Goal: Task Accomplishment & Management: Complete application form

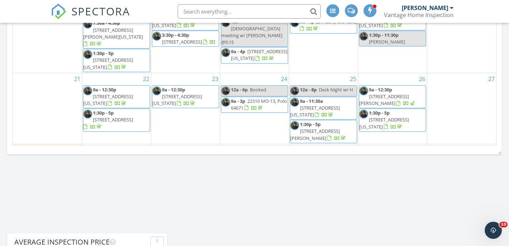
scroll to position [58, 0]
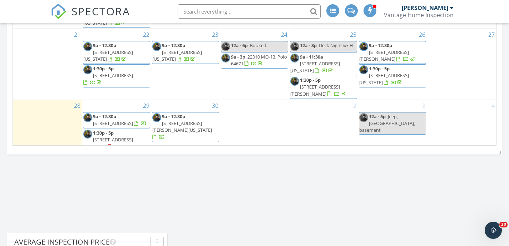
click at [385, 113] on span "12a - 5p" at bounding box center [377, 116] width 17 height 6
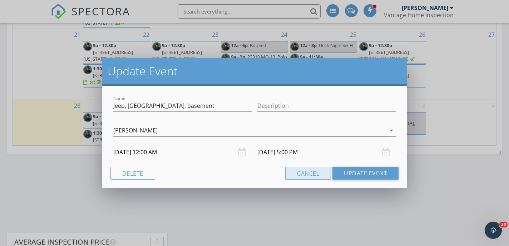
click at [317, 173] on button "Cancel" at bounding box center [308, 173] width 46 height 13
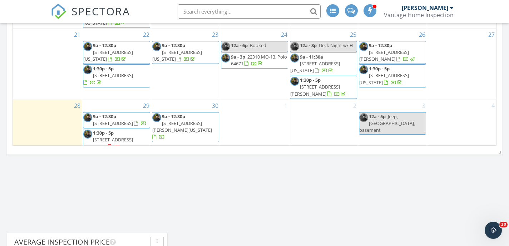
click at [398, 72] on span "[STREET_ADDRESS][US_STATE]" at bounding box center [384, 78] width 50 height 13
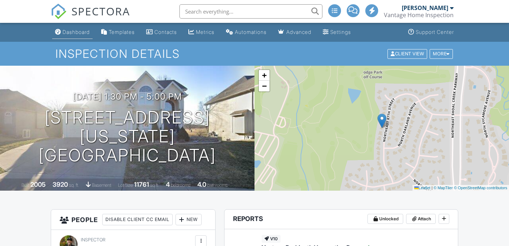
click at [79, 31] on div "Dashboard" at bounding box center [76, 32] width 27 height 6
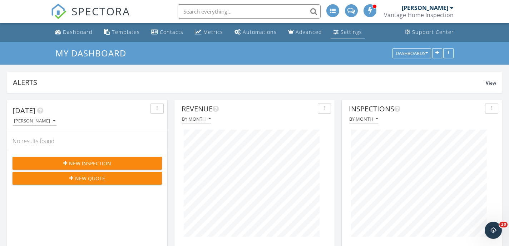
click at [351, 31] on div "Settings" at bounding box center [351, 32] width 21 height 7
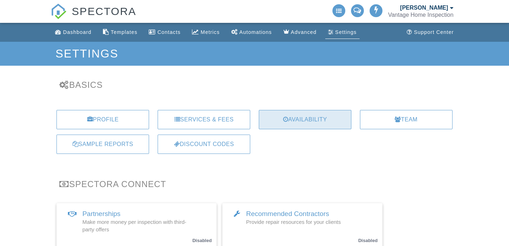
click at [300, 118] on div "Availability" at bounding box center [305, 119] width 93 height 19
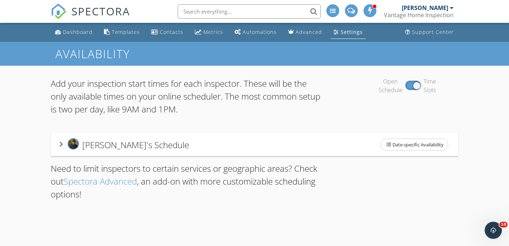
click at [342, 143] on div "[PERSON_NAME]'s Schedule Date-specific Availability" at bounding box center [254, 144] width 390 height 15
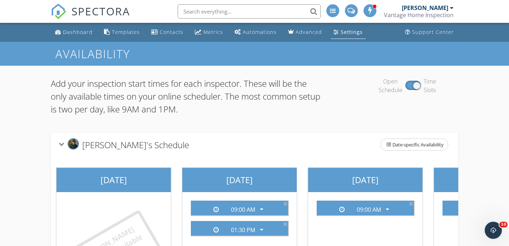
scroll to position [1, 0]
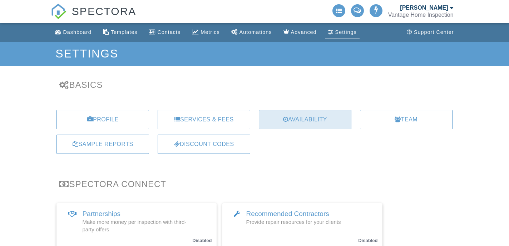
click at [319, 121] on div "Availability" at bounding box center [305, 119] width 93 height 19
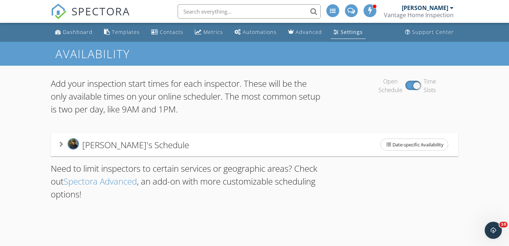
click at [311, 139] on div "Adam Van Wyk's Schedule Date-specific Availability" at bounding box center [254, 144] width 390 height 15
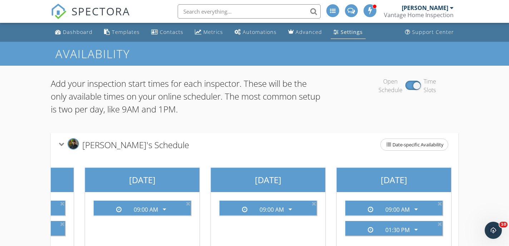
scroll to position [0, 222]
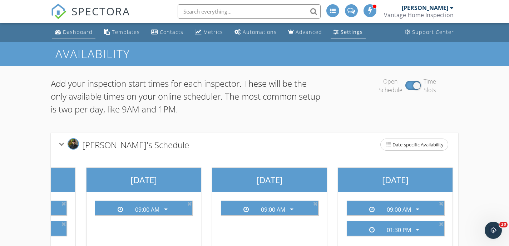
click at [68, 40] on li "Dashboard" at bounding box center [74, 32] width 46 height 19
click at [68, 34] on div "Dashboard" at bounding box center [78, 32] width 30 height 7
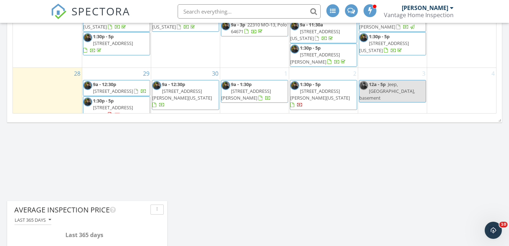
scroll to position [545, 0]
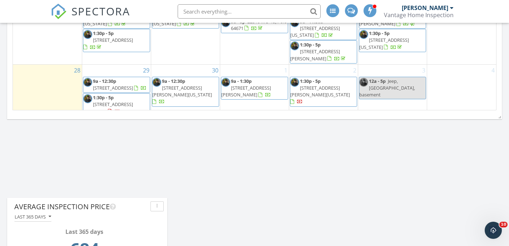
click at [317, 92] on div "2 1:30p - 5p [STREET_ADDRESS][PERSON_NAME][US_STATE]" at bounding box center [323, 91] width 69 height 53
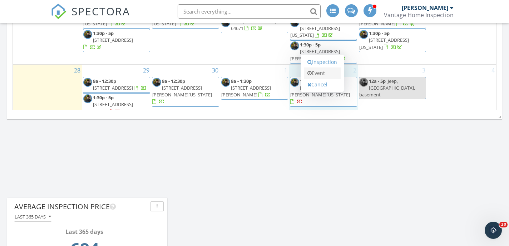
click at [324, 72] on link "Event" at bounding box center [322, 73] width 37 height 11
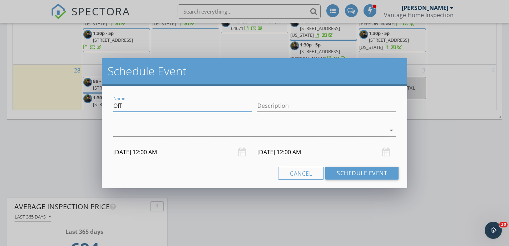
drag, startPoint x: 145, startPoint y: 104, endPoint x: 78, endPoint y: 97, distance: 66.8
click at [78, 97] on div "Schedule Event Name Off Description arrow_drop_down [DATE] 12:00 AM [DATE] 12:0…" at bounding box center [254, 123] width 509 height 246
type input "[PERSON_NAME] at 9:00 AM"
click at [160, 128] on div at bounding box center [249, 131] width 272 height 12
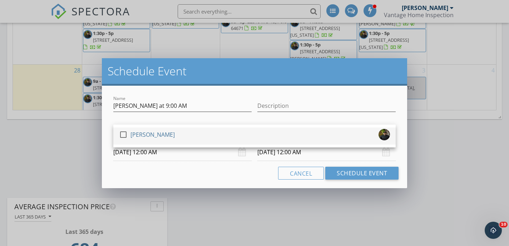
click at [164, 132] on div "[PERSON_NAME]" at bounding box center [152, 134] width 44 height 11
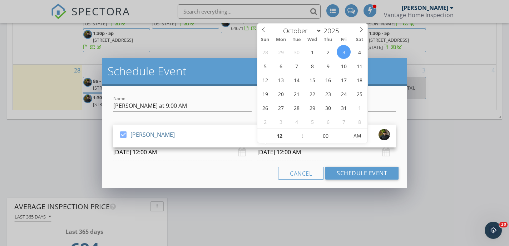
click at [300, 157] on input "[DATE] 12:00 AM" at bounding box center [326, 153] width 138 height 18
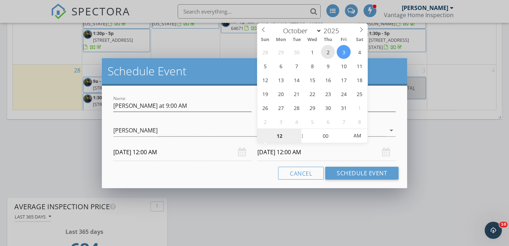
type input "[DATE] 12:00 AM"
type input "01"
type input "[DATE] 1:00 AM"
click at [297, 133] on span at bounding box center [298, 132] width 5 height 7
type input "02"
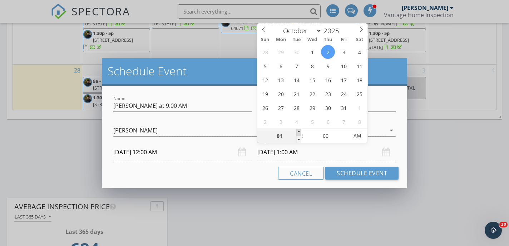
type input "[DATE] 2:00 AM"
click at [297, 133] on span at bounding box center [298, 132] width 5 height 7
type input "03"
type input "[DATE] 3:00 AM"
click at [297, 133] on span at bounding box center [298, 132] width 5 height 7
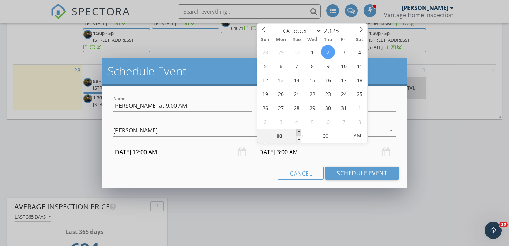
type input "04"
type input "[DATE] 4:00 AM"
click at [297, 133] on span at bounding box center [298, 132] width 5 height 7
type input "05"
click at [297, 133] on span at bounding box center [298, 132] width 5 height 7
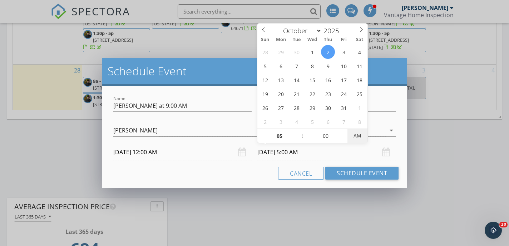
type input "[DATE] 5:00 PM"
click at [356, 137] on span "PM" at bounding box center [357, 136] width 20 height 14
click at [366, 172] on button "Schedule Event" at bounding box center [361, 173] width 73 height 13
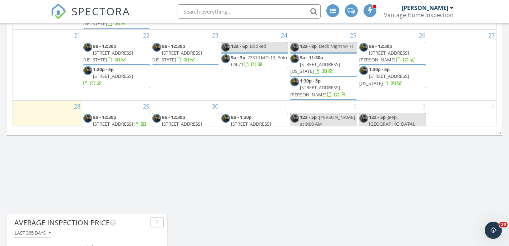
scroll to position [58, 0]
